Goal: Transaction & Acquisition: Purchase product/service

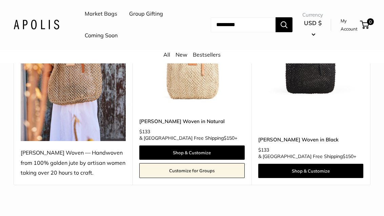
scroll to position [158, 0]
click at [193, 153] on link "Shop & Customize" at bounding box center [191, 153] width 105 height 14
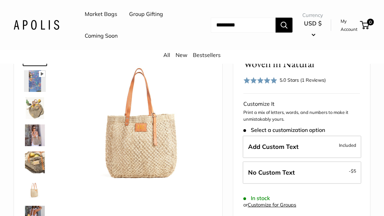
scroll to position [57, 0]
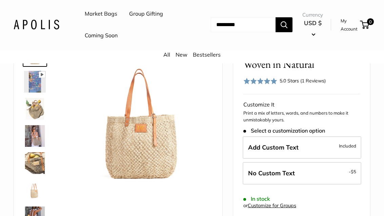
click at [209, 46] on header "Market Bags Group Gifting Coming Soon Need help? Text Us: 20919 hello@apolisglo…" at bounding box center [192, 25] width 384 height 50
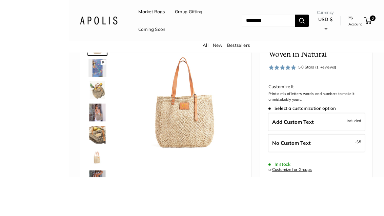
scroll to position [71, 0]
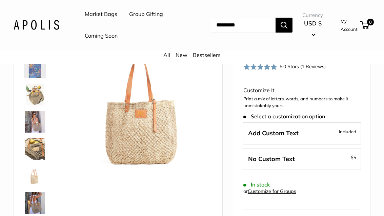
click at [297, 132] on span "Add Custom Text" at bounding box center [273, 133] width 51 height 8
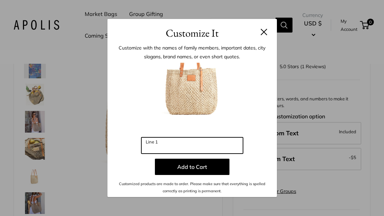
click at [175, 154] on input "Line 1" at bounding box center [192, 145] width 102 height 16
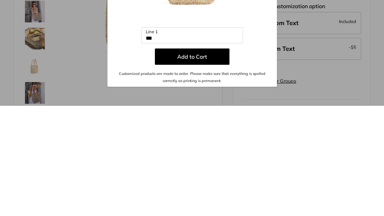
scroll to position [181, 0]
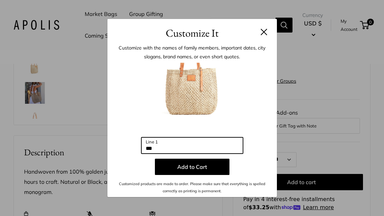
type input "***"
click at [198, 175] on button "Add to Cart" at bounding box center [192, 167] width 75 height 16
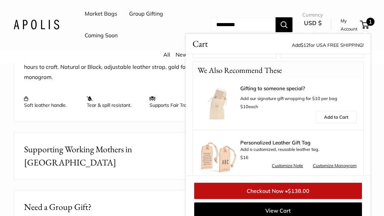
scroll to position [296, 0]
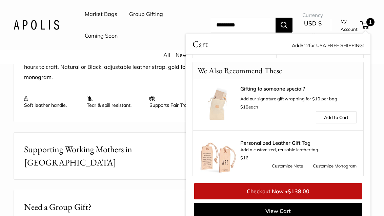
click at [288, 162] on link "Customize Note" at bounding box center [287, 166] width 31 height 8
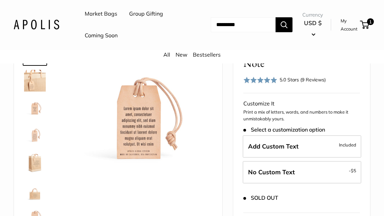
scroll to position [65, 0]
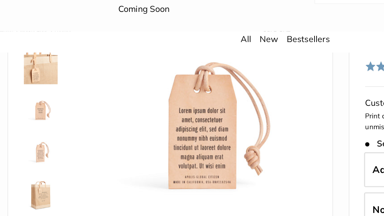
click at [30, 90] on img at bounding box center [35, 101] width 22 height 22
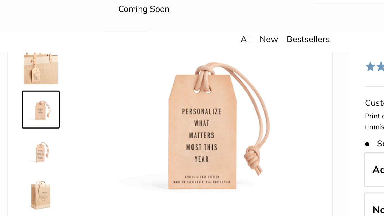
click at [24, 117] on img at bounding box center [35, 128] width 22 height 22
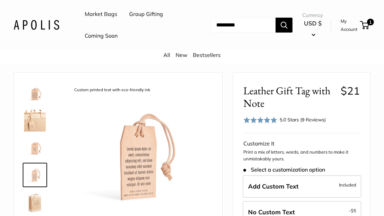
scroll to position [0, 0]
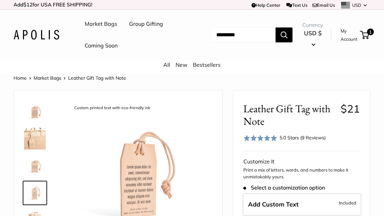
click at [367, 32] on span "1" at bounding box center [370, 31] width 7 height 7
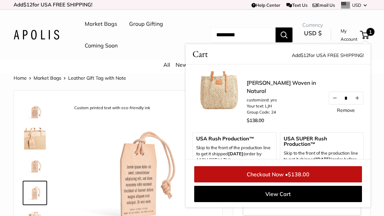
click at [275, 173] on link "Checkout Now • $138.00" at bounding box center [278, 174] width 168 height 16
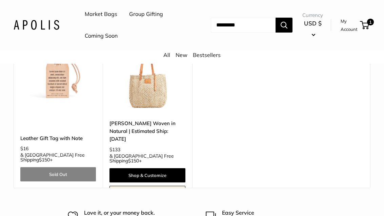
scroll to position [373, 0]
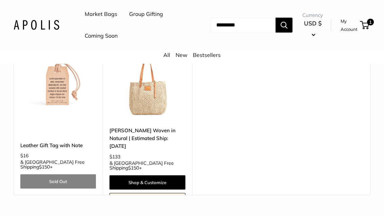
click at [362, 26] on span "1" at bounding box center [364, 25] width 9 height 8
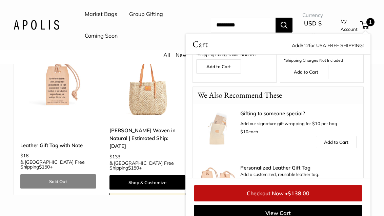
scroll to position [140, 0]
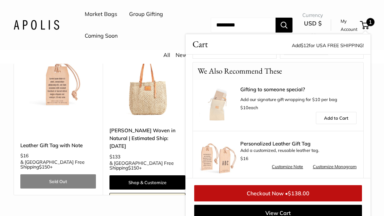
click at [286, 192] on link "Checkout Now • $138.00" at bounding box center [278, 193] width 168 height 16
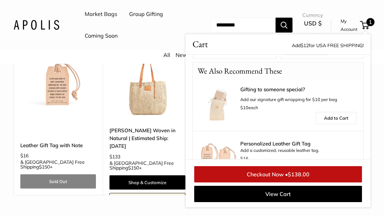
scroll to position [395, 0]
